Goal: Task Accomplishment & Management: Use online tool/utility

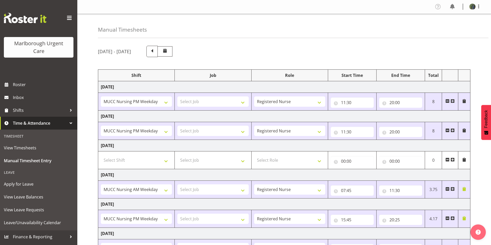
select select "80893"
select select "80939"
select select "80893"
select select "80894"
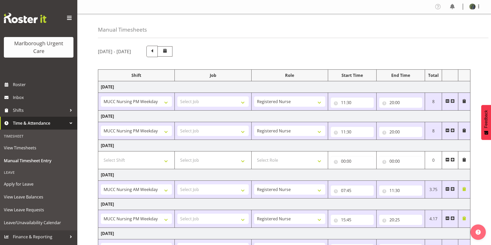
select select "1562"
select select "80894"
select select "1562"
click at [471, 8] on img at bounding box center [472, 7] width 6 height 6
click at [458, 29] on link "Log Out" at bounding box center [456, 26] width 49 height 9
